Goal: Task Accomplishment & Management: Use online tool/utility

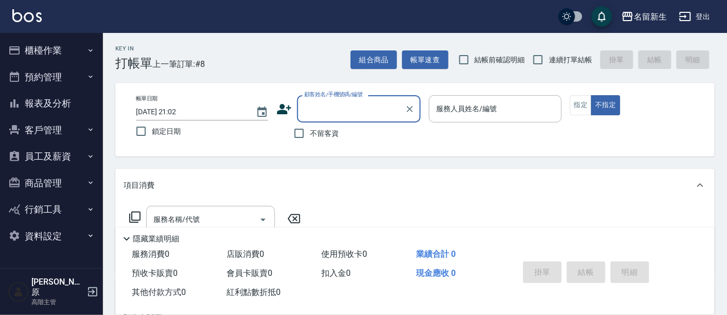
click at [44, 133] on button "客戶管理" at bounding box center [51, 130] width 95 height 27
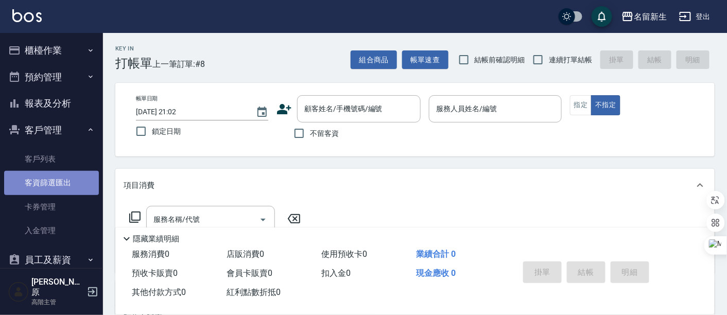
click at [63, 183] on link "客資篩選匯出" at bounding box center [51, 183] width 95 height 24
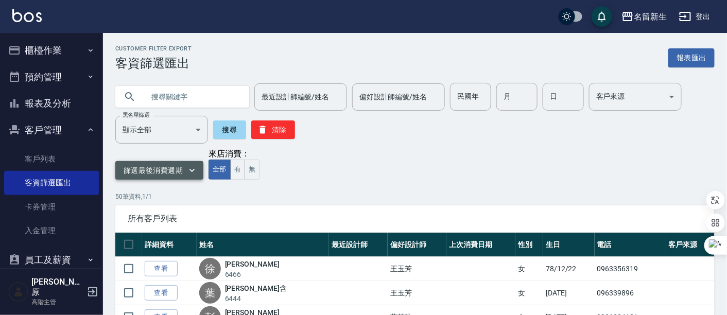
click at [183, 171] on button "篩選最後消費週期" at bounding box center [159, 170] width 88 height 19
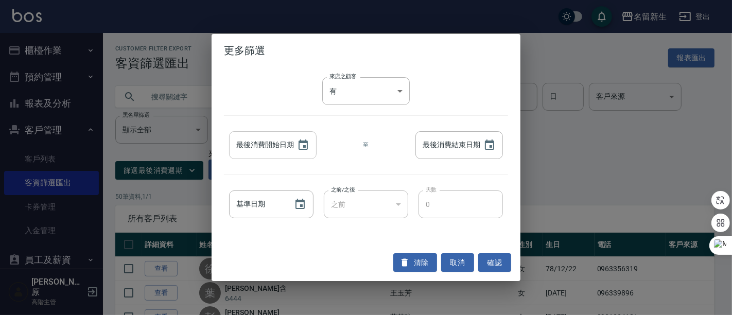
type input "YYYY/MM/DD"
click at [272, 152] on input "YYYY/MM/DD" at bounding box center [258, 145] width 58 height 28
click at [298, 145] on icon "Choose date" at bounding box center [302, 144] width 9 height 10
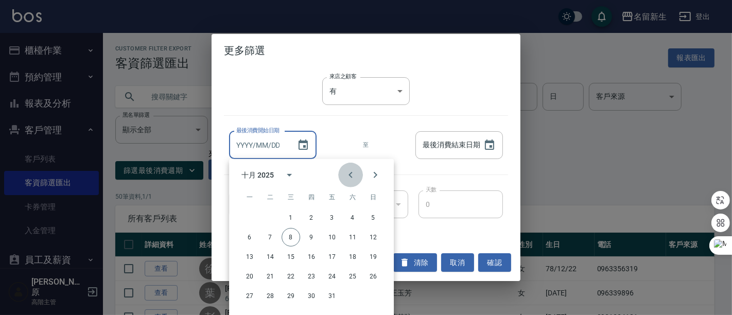
click at [359, 173] on button "Previous month" at bounding box center [350, 175] width 25 height 25
click at [359, 171] on button "Previous month" at bounding box center [350, 175] width 25 height 25
click at [360, 171] on button "Previous month" at bounding box center [350, 175] width 25 height 25
click at [360, 172] on button "Previous month" at bounding box center [350, 175] width 25 height 25
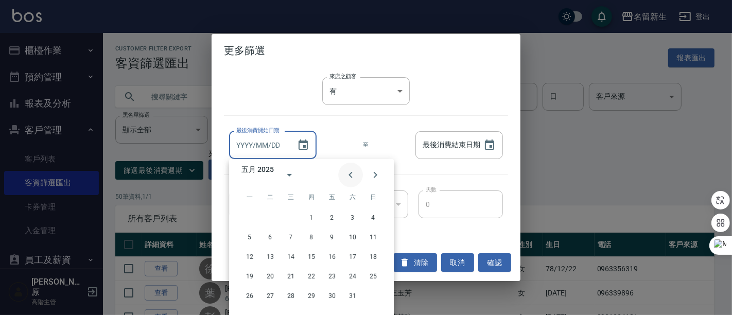
click at [362, 174] on button "Previous month" at bounding box center [350, 175] width 25 height 25
click at [363, 174] on div at bounding box center [362, 175] width 49 height 25
click at [363, 174] on button "Next month" at bounding box center [375, 175] width 25 height 25
click at [364, 174] on button "Next month" at bounding box center [375, 175] width 25 height 25
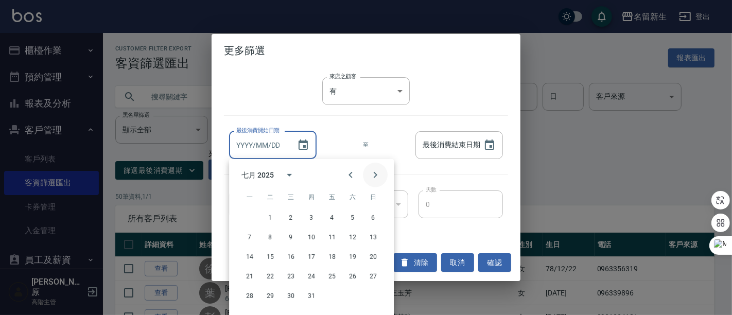
click at [364, 174] on button "Next month" at bounding box center [375, 175] width 25 height 25
click at [355, 177] on icon "Previous month" at bounding box center [350, 175] width 12 height 12
click at [355, 176] on icon "Previous month" at bounding box center [350, 175] width 12 height 12
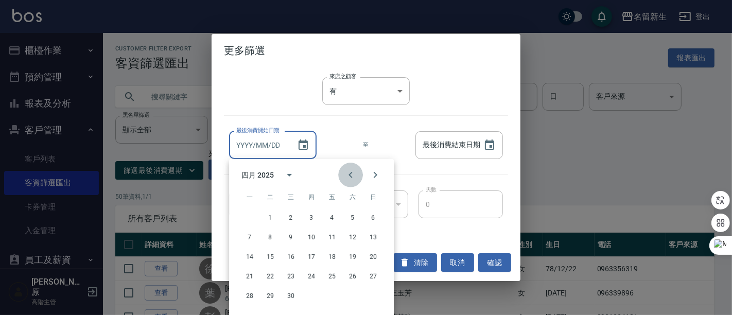
click at [355, 176] on icon "Previous month" at bounding box center [350, 175] width 12 height 12
click at [291, 218] on button "1" at bounding box center [290, 217] width 19 height 19
type input "[DATE]"
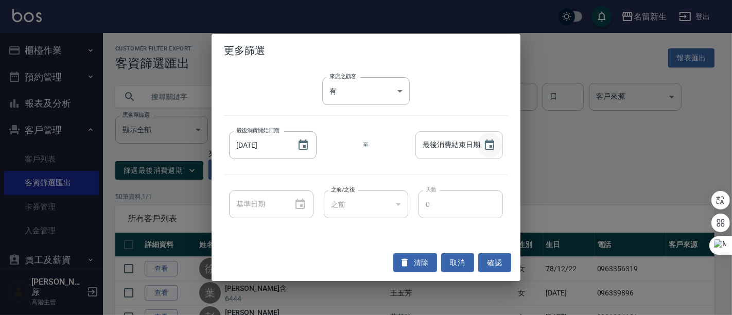
click at [486, 146] on icon "Choose date" at bounding box center [489, 145] width 12 height 12
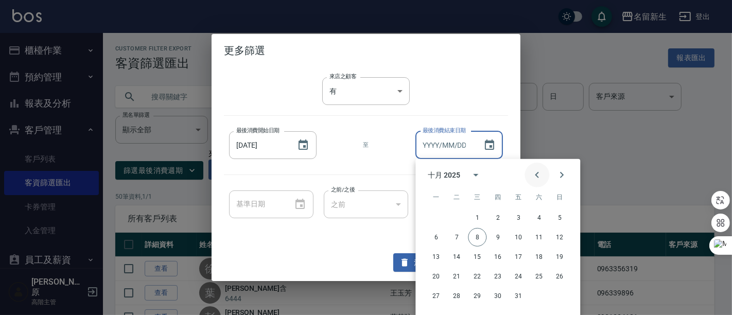
click at [540, 178] on icon "Previous month" at bounding box center [536, 175] width 12 height 12
click at [454, 294] on button "30" at bounding box center [456, 296] width 19 height 19
type input "[DATE]"
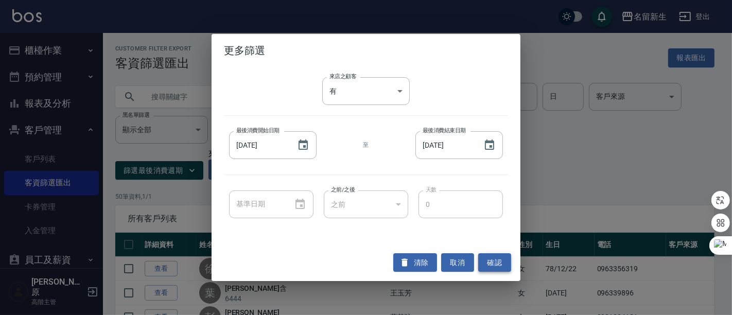
click at [500, 267] on button "確認" at bounding box center [494, 262] width 33 height 19
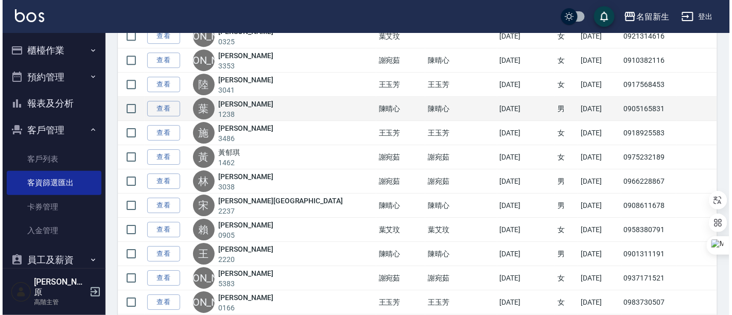
scroll to position [1192, 0]
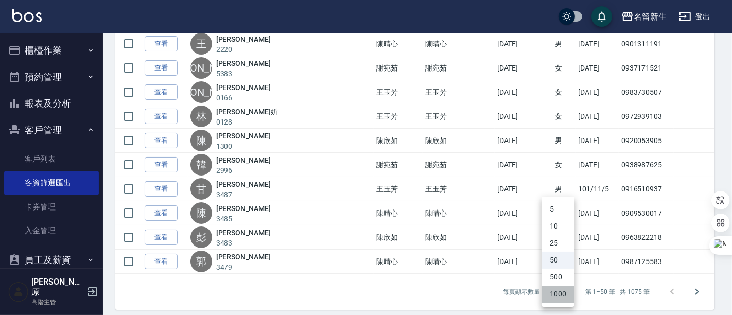
click at [569, 298] on li "1000" at bounding box center [557, 294] width 33 height 17
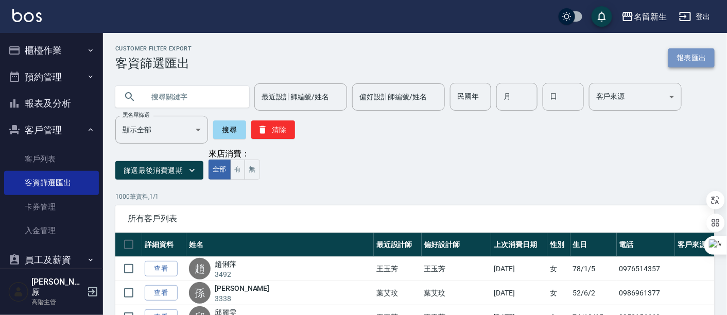
click at [685, 61] on button "報表匯出" at bounding box center [691, 57] width 46 height 19
click at [660, 19] on div "名留新生" at bounding box center [649, 16] width 33 height 13
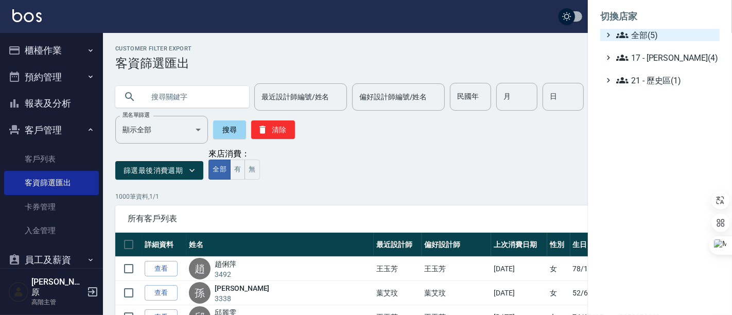
click at [657, 30] on span "全部(5)" at bounding box center [665, 35] width 99 height 12
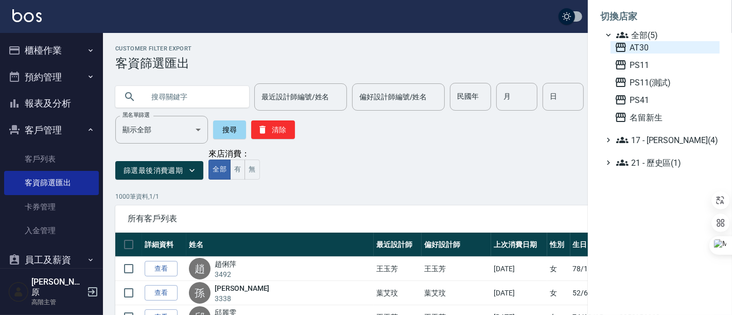
click at [654, 47] on span "AT30" at bounding box center [664, 47] width 101 height 12
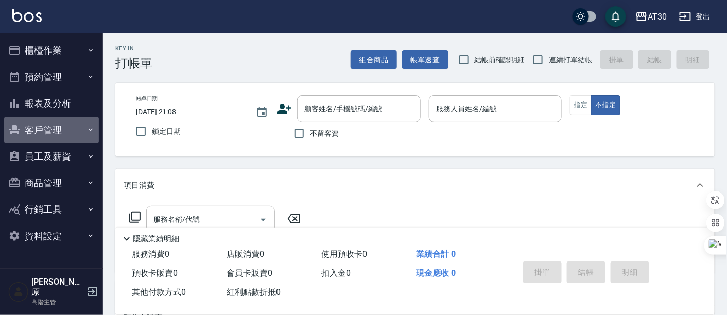
click at [49, 134] on button "客戶管理" at bounding box center [51, 130] width 95 height 27
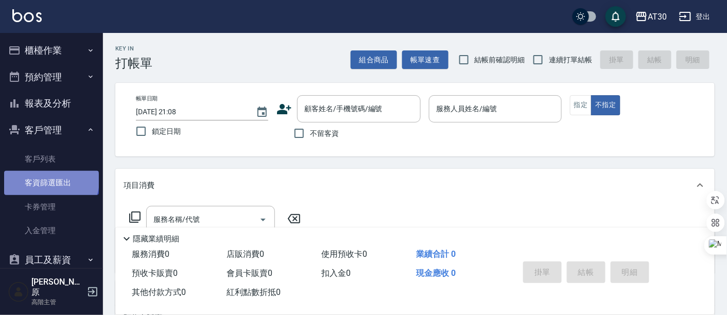
click at [50, 181] on link "客資篩選匯出" at bounding box center [51, 183] width 95 height 24
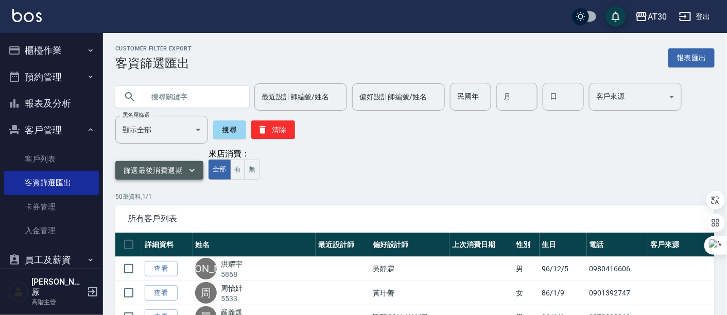
click at [172, 167] on button "篩選最後消費週期" at bounding box center [159, 170] width 88 height 19
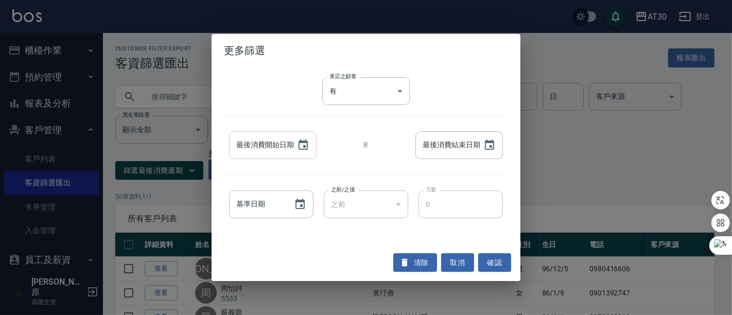
type input "YYYY/MM/DD"
click at [253, 147] on input "YYYY/MM/DD" at bounding box center [258, 145] width 58 height 28
click at [301, 137] on button "Choose date" at bounding box center [303, 145] width 25 height 25
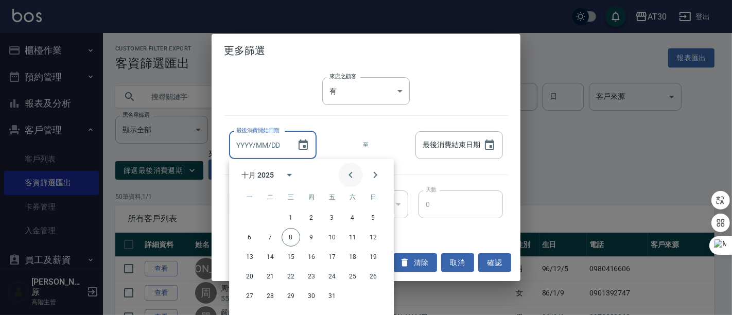
click at [350, 179] on icon "Previous month" at bounding box center [350, 175] width 12 height 12
click at [350, 178] on icon "Previous month" at bounding box center [350, 175] width 12 height 12
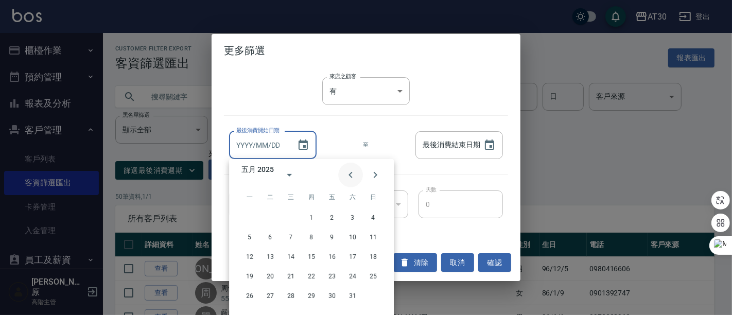
click at [350, 177] on icon "Previous month" at bounding box center [350, 175] width 12 height 12
click at [293, 214] on button "1" at bounding box center [290, 217] width 19 height 19
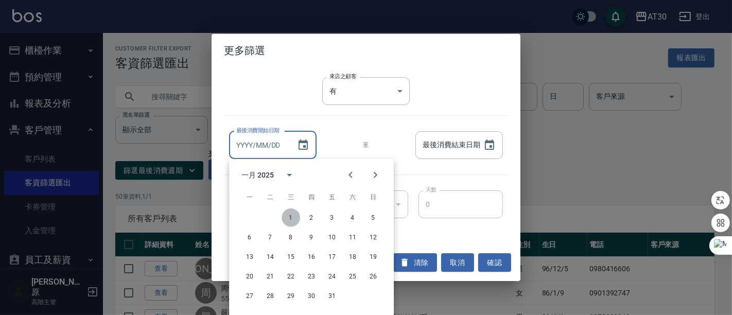
type input "[DATE]"
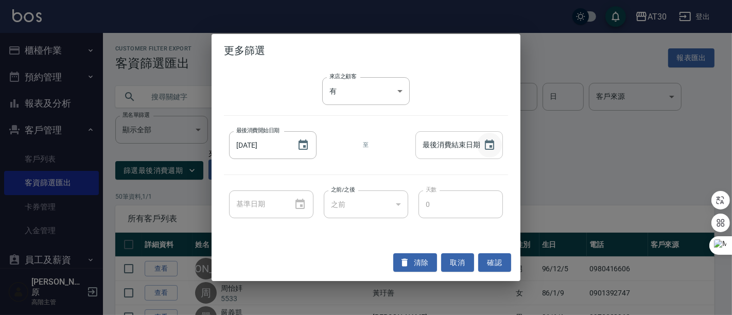
click at [494, 145] on icon "Choose date" at bounding box center [489, 145] width 12 height 12
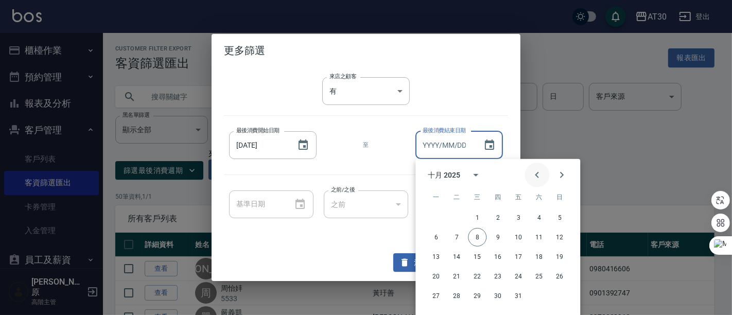
click at [537, 175] on icon "Previous month" at bounding box center [536, 175] width 12 height 12
click at [458, 294] on button "30" at bounding box center [456, 296] width 19 height 19
type input "[DATE]"
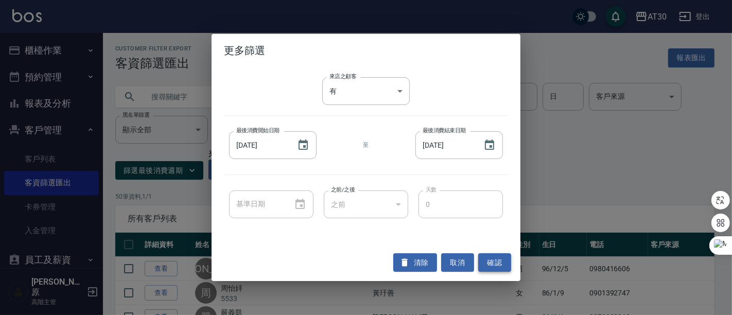
click at [494, 265] on button "確認" at bounding box center [494, 262] width 33 height 19
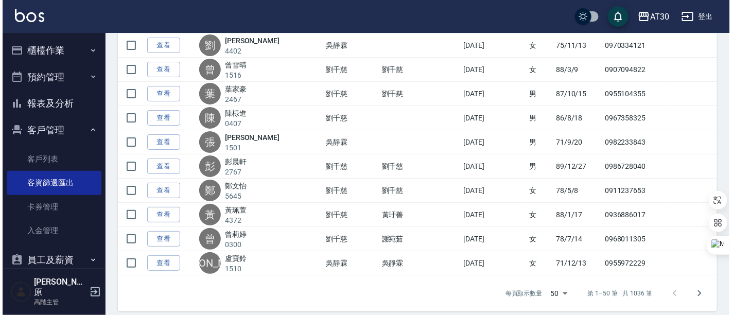
scroll to position [1192, 0]
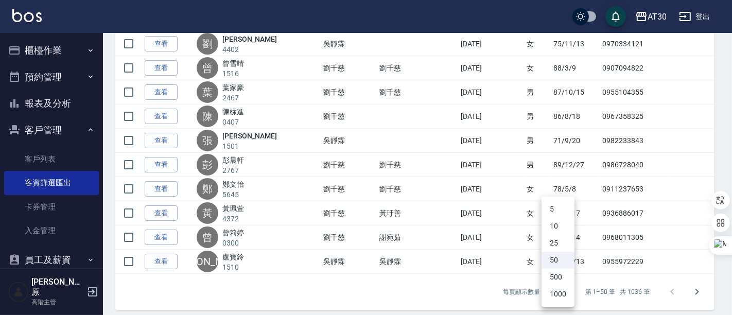
click at [560, 293] on li "1000" at bounding box center [557, 294] width 33 height 17
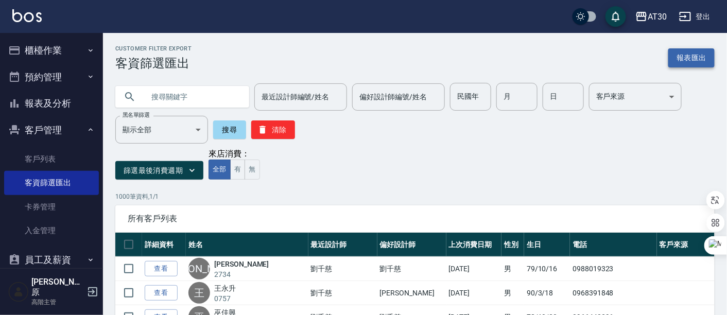
click at [686, 60] on button "報表匯出" at bounding box center [691, 57] width 46 height 19
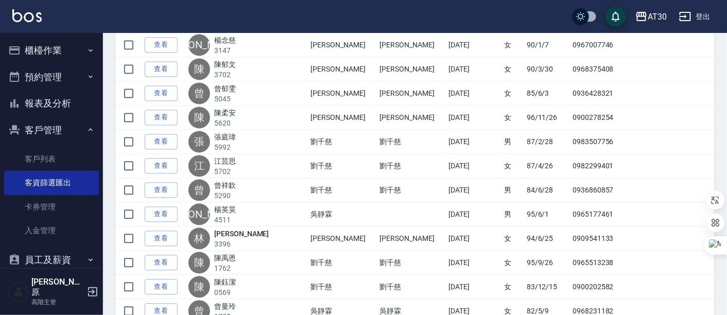
scroll to position [24025, 0]
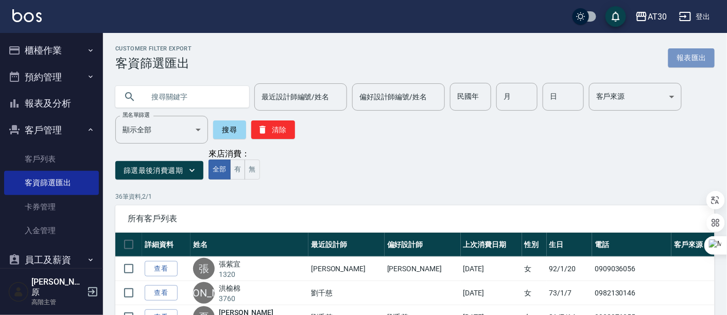
click at [701, 57] on button "報表匯出" at bounding box center [691, 57] width 46 height 19
